Goal: Information Seeking & Learning: Check status

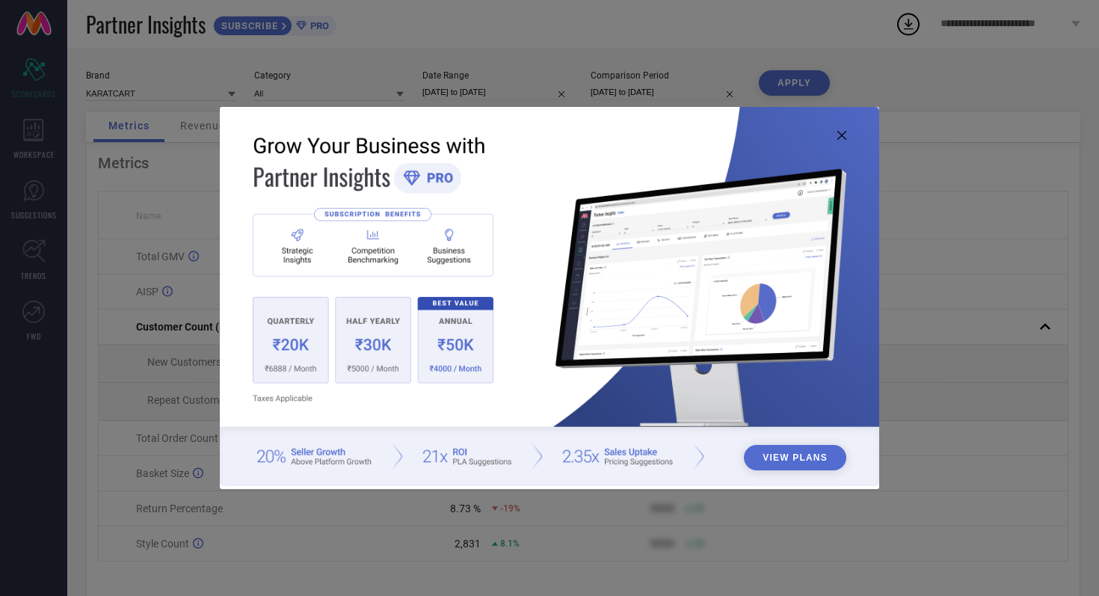
click at [841, 135] on icon at bounding box center [841, 135] width 9 height 9
